Goal: Check status: Check status

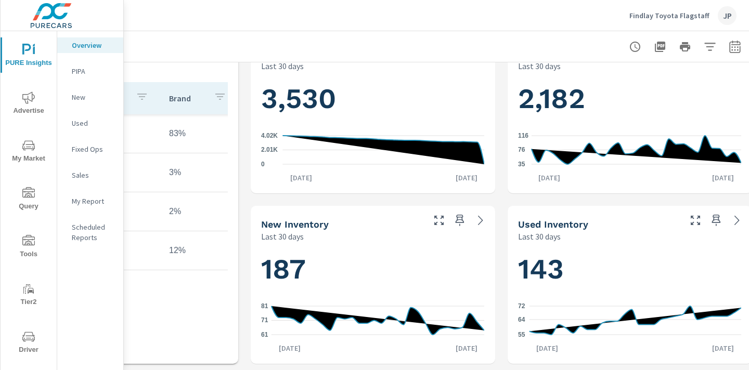
scroll to position [374, 145]
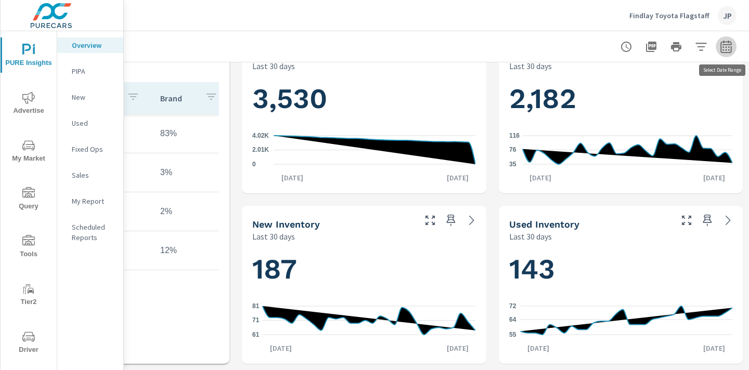
click at [724, 44] on icon "button" at bounding box center [725, 46] width 11 height 12
select select "Last 30 days"
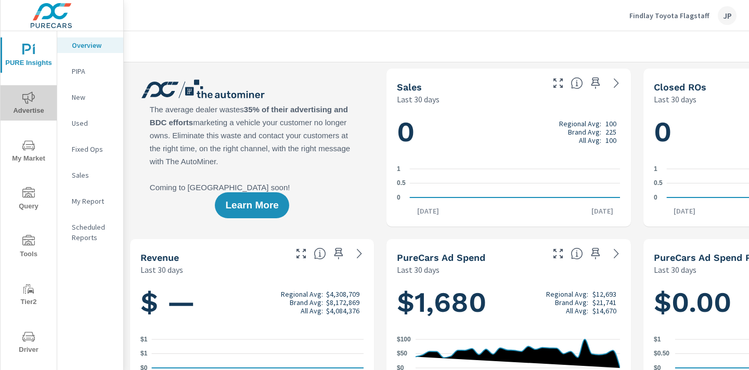
click at [29, 98] on icon "nav menu" at bounding box center [28, 98] width 12 height 12
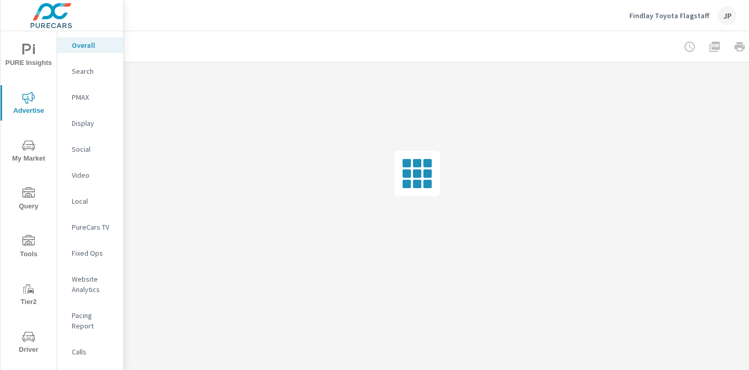
scroll to position [0, 145]
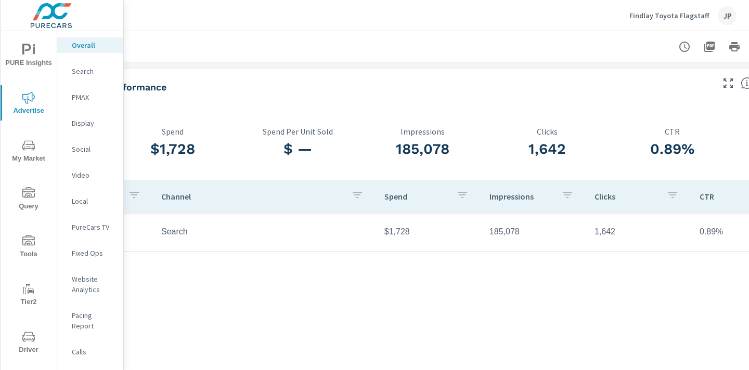
scroll to position [0, 145]
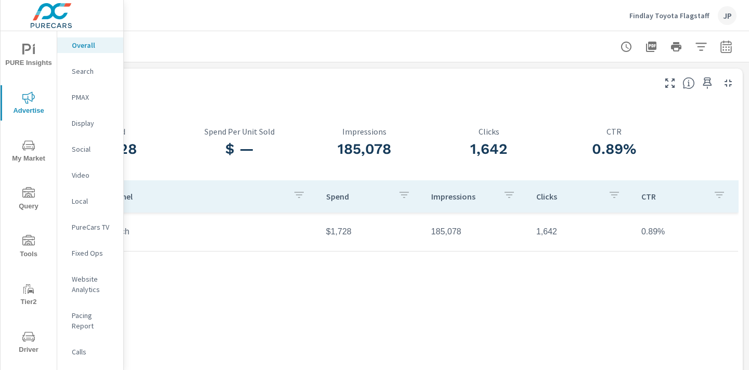
click at [728, 50] on icon "button" at bounding box center [725, 48] width 7 height 4
select select "Last month"
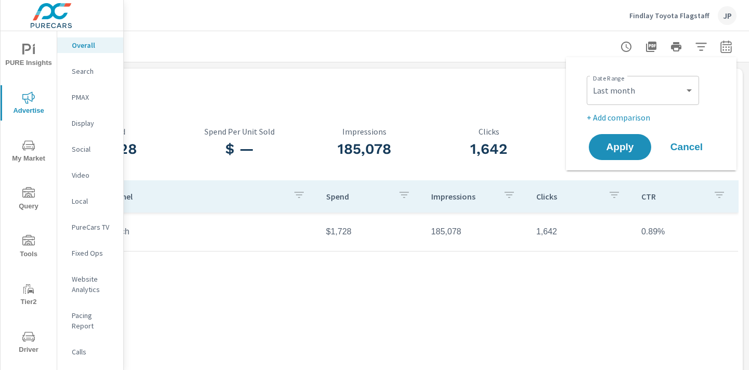
click at [639, 116] on p "+ Add comparison" at bounding box center [652, 117] width 133 height 12
select select "Previous period"
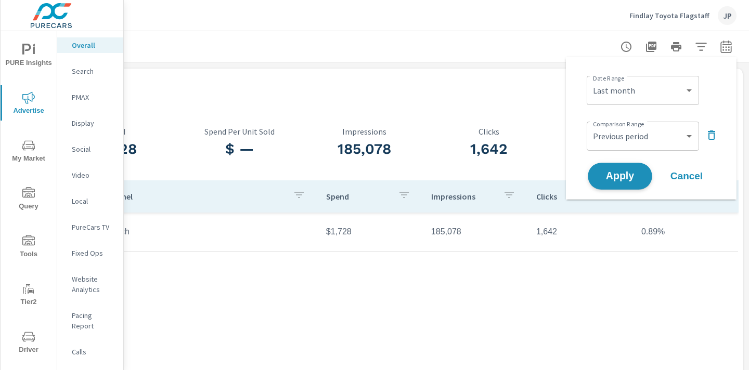
click at [615, 182] on button "Apply" at bounding box center [619, 176] width 64 height 27
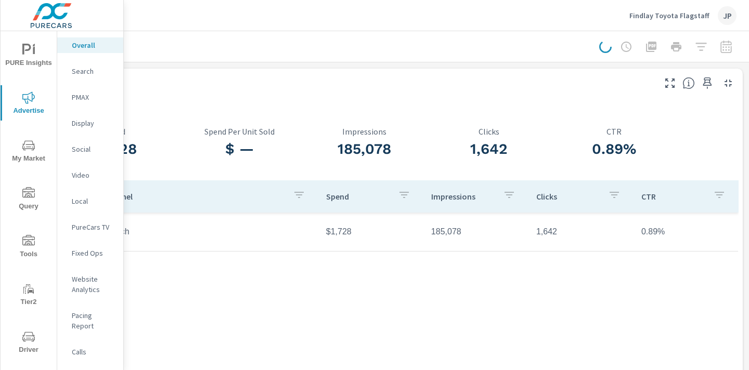
click at [275, 82] on div "Paid Media Performance" at bounding box center [324, 87] width 657 height 12
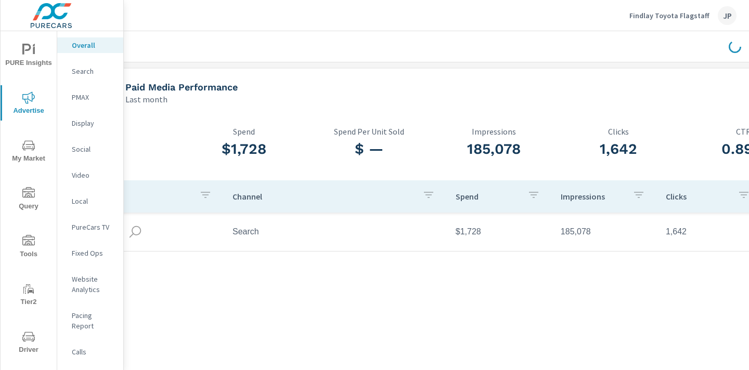
scroll to position [0, 0]
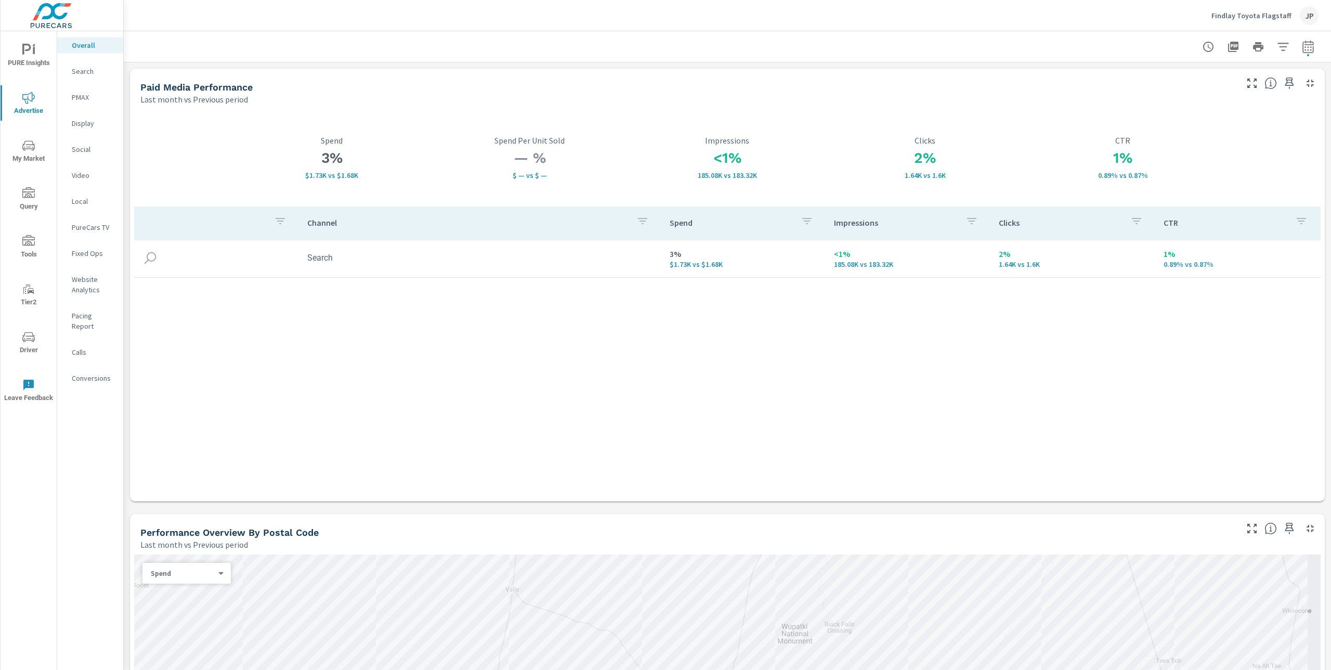
click at [702, 31] on header "Findlay Toyota Flagstaff JP" at bounding box center [727, 15] width 1207 height 31
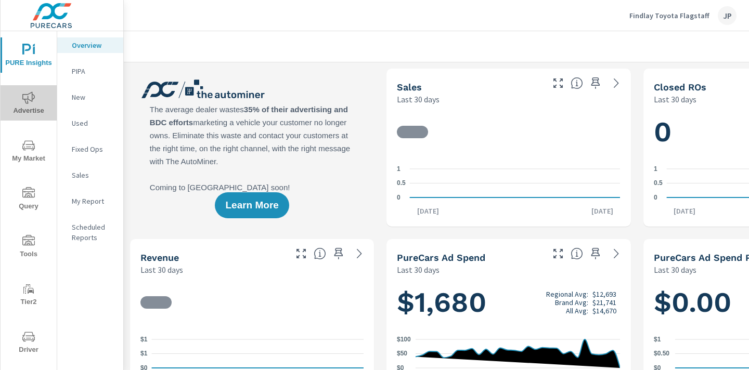
click at [30, 107] on span "Advertise" at bounding box center [29, 104] width 50 height 25
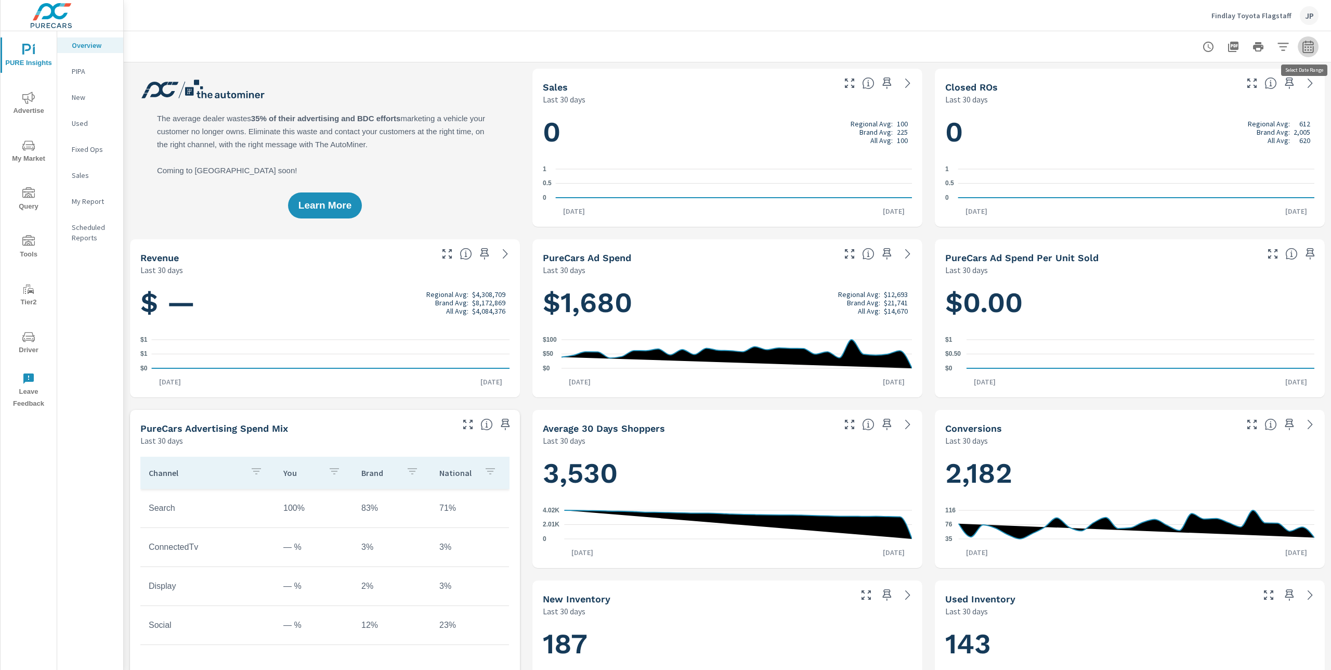
click at [748, 50] on icon "button" at bounding box center [1308, 47] width 12 height 12
click at [748, 93] on select "Custom [DATE] Last week Last 7 days Last 14 days Last 30 days Last 45 days Last…" at bounding box center [1225, 90] width 104 height 21
click at [748, 80] on select "Custom [DATE] Last week Last 7 days Last 14 days Last 30 days Last 45 days Last…" at bounding box center [1225, 90] width 104 height 21
select select "Last 90 days"
click at [748, 148] on span "Apply" at bounding box center [1202, 147] width 43 height 10
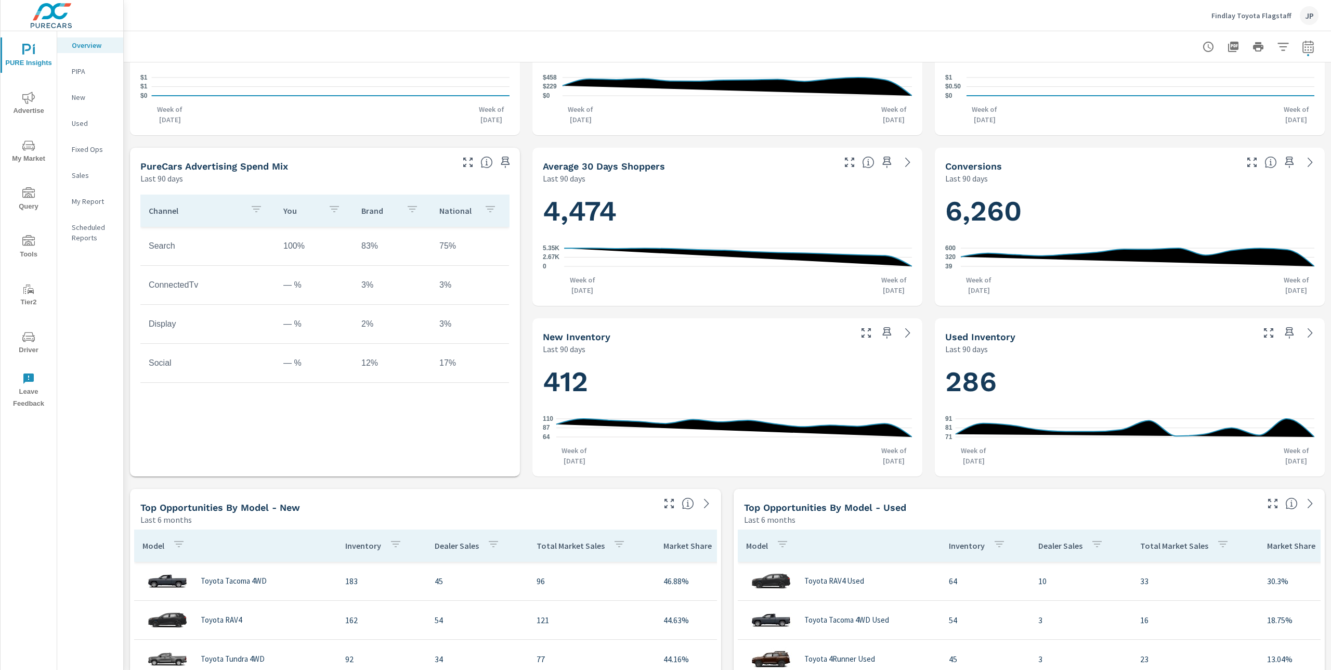
scroll to position [262, 0]
click at [748, 44] on icon "button" at bounding box center [1307, 46] width 11 height 12
click at [748, 92] on select "Custom [DATE] Last week Last 7 days Last 14 days Last 30 days Last 45 days Last…" at bounding box center [1225, 90] width 104 height 21
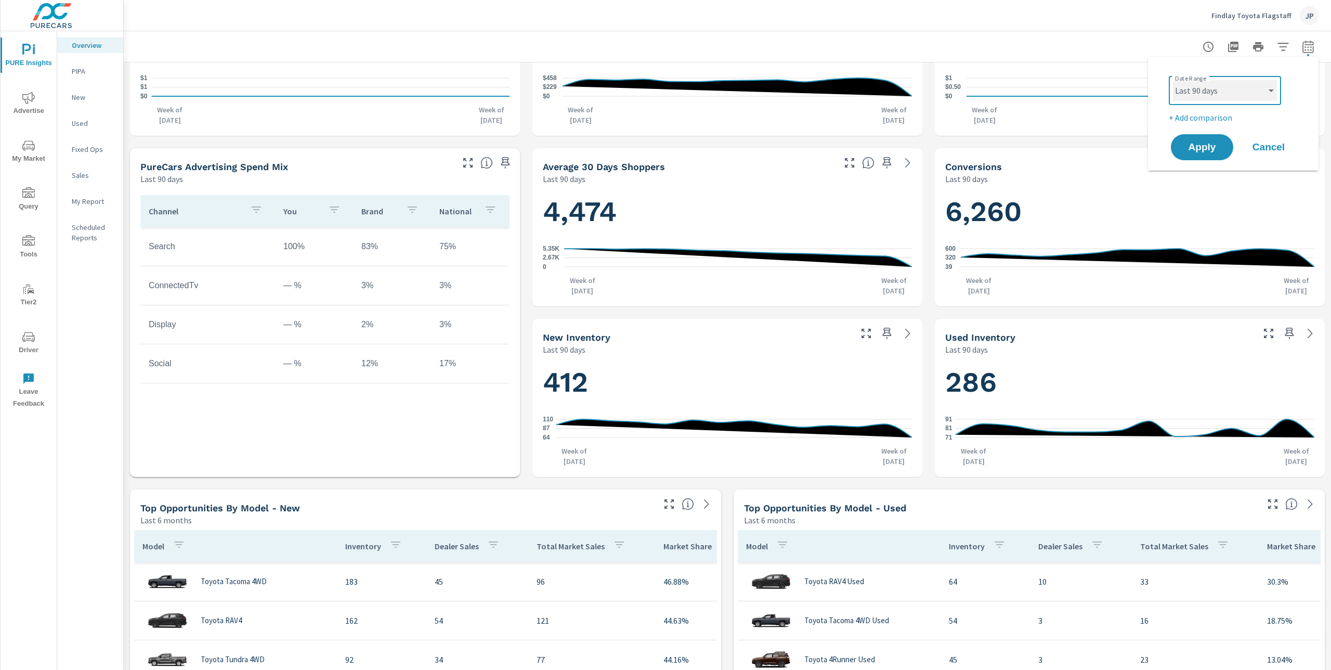
click at [748, 80] on select "Custom [DATE] Last week Last 7 days Last 14 days Last 30 days Last 45 days Last…" at bounding box center [1225, 90] width 104 height 21
select select "custom"
click at [748, 134] on input "[DATE]" at bounding box center [1198, 130] width 58 height 21
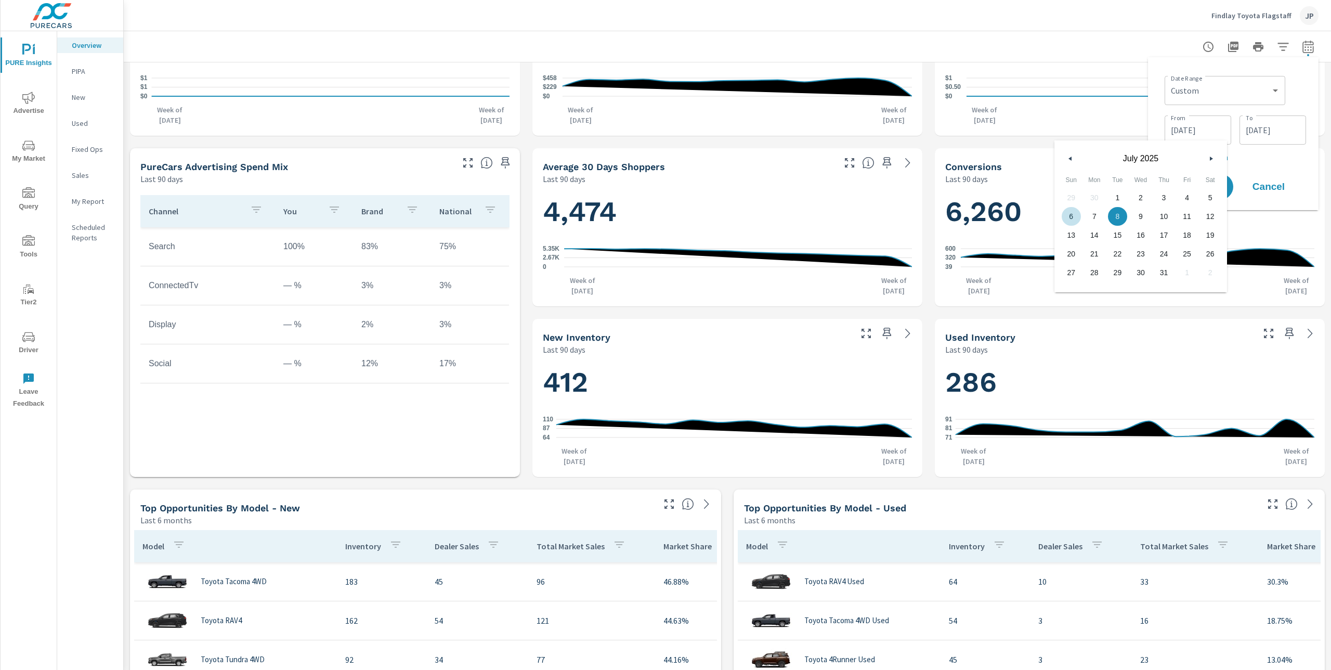
click at [748, 158] on button "button" at bounding box center [1070, 158] width 12 height 12
click at [748, 156] on icon "button" at bounding box center [1212, 158] width 5 height 4
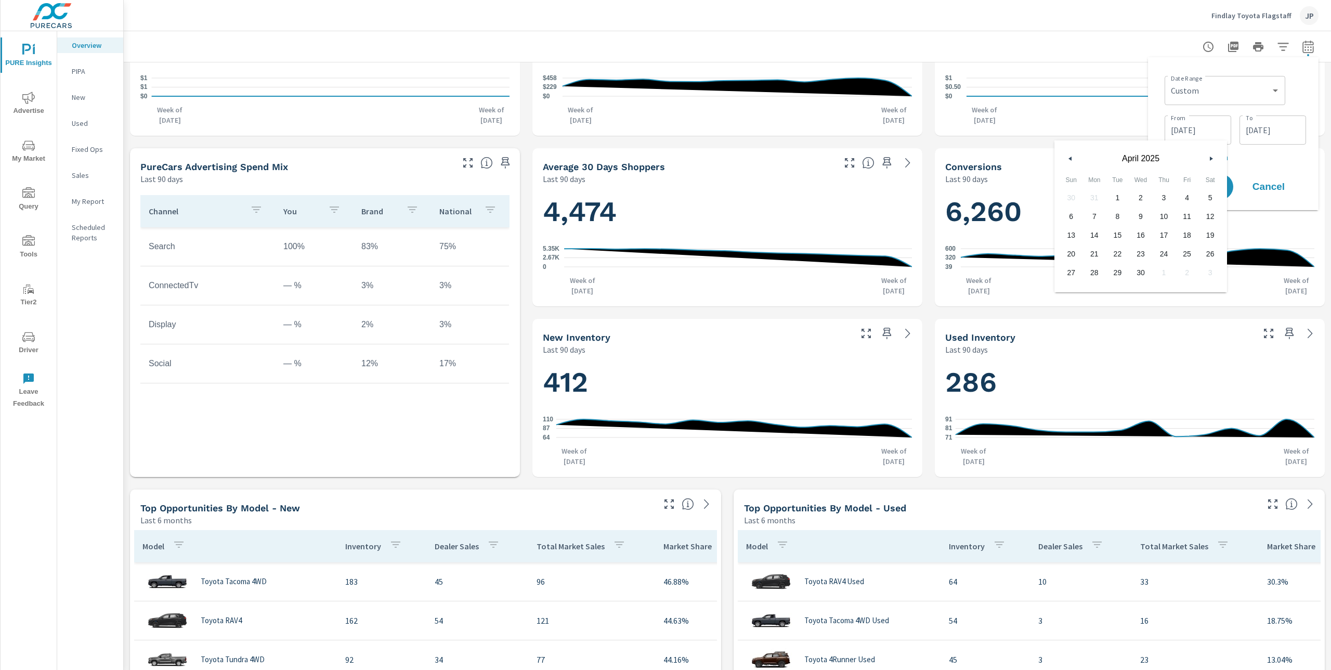
click at [748, 156] on icon "button" at bounding box center [1212, 158] width 5 height 4
click at [748, 194] on span "1" at bounding box center [1186, 198] width 23 height 14
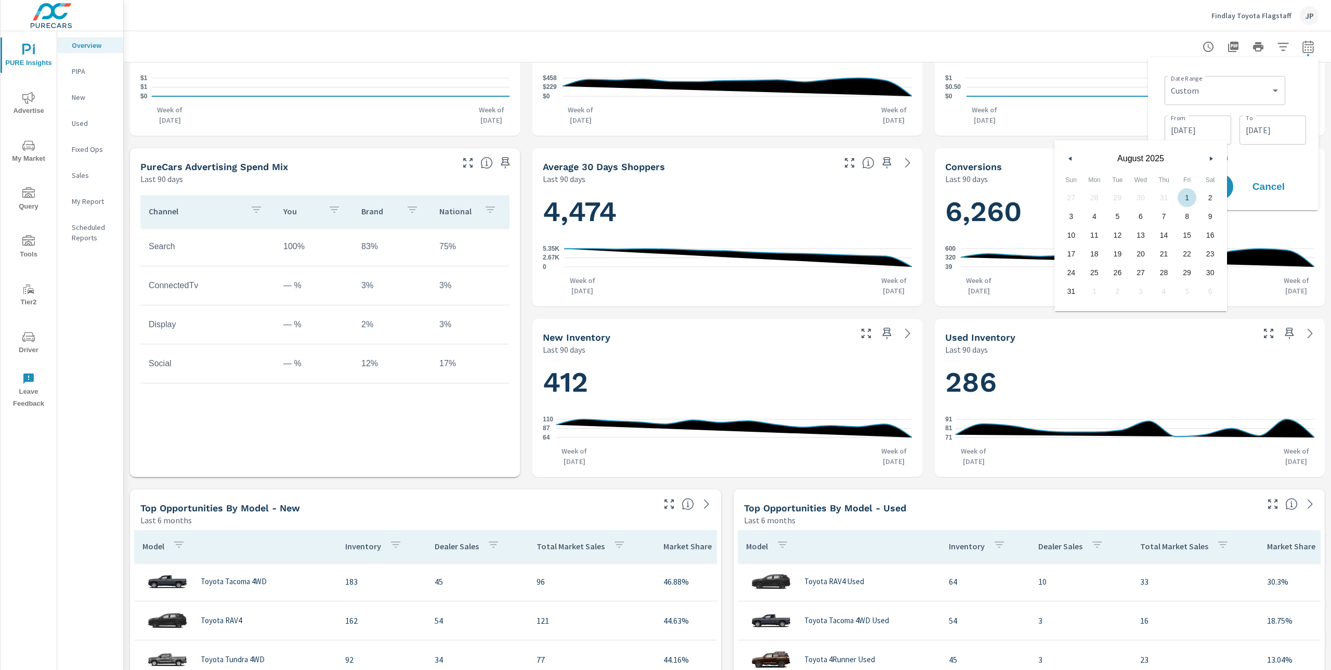
type input "[DATE]"
click at [748, 84] on div "Date Range Custom [DATE] Last week Last 7 days Last 14 days Last 30 days Last 4…" at bounding box center [1233, 134] width 154 height 136
click at [748, 189] on span "Apply" at bounding box center [1202, 187] width 43 height 10
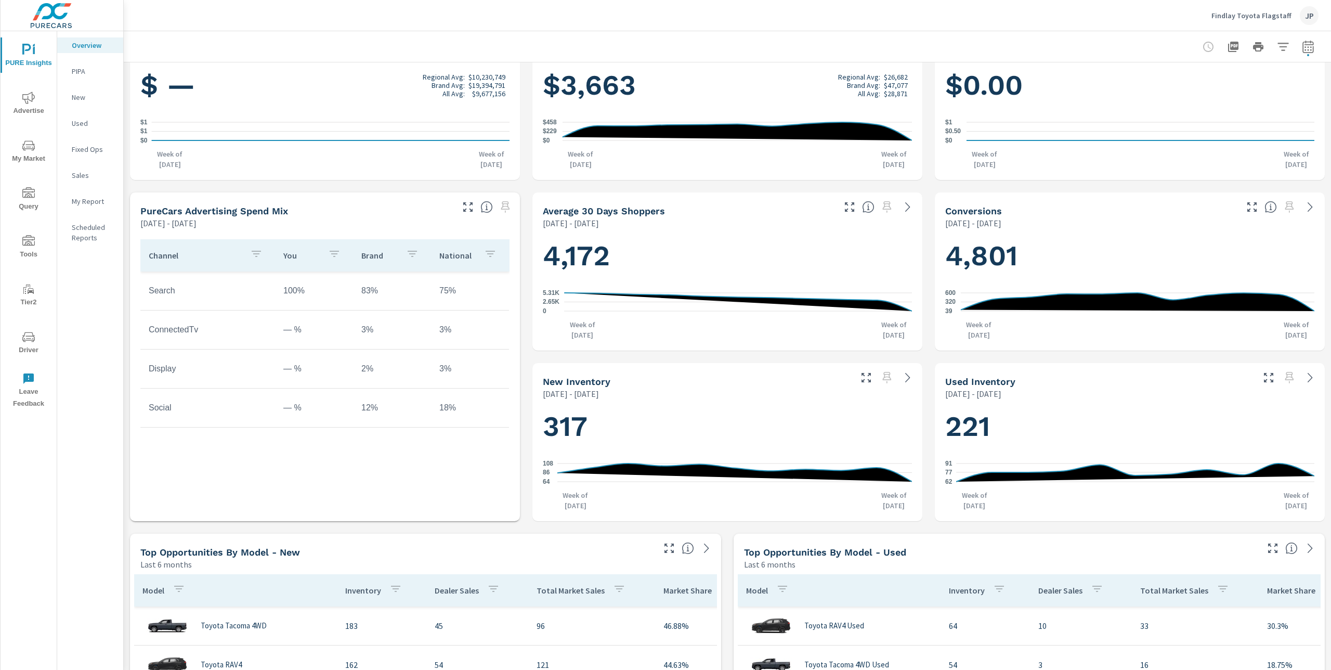
scroll to position [217, 0]
click at [36, 342] on span "Driver" at bounding box center [29, 343] width 50 height 25
